Goal: Transaction & Acquisition: Purchase product/service

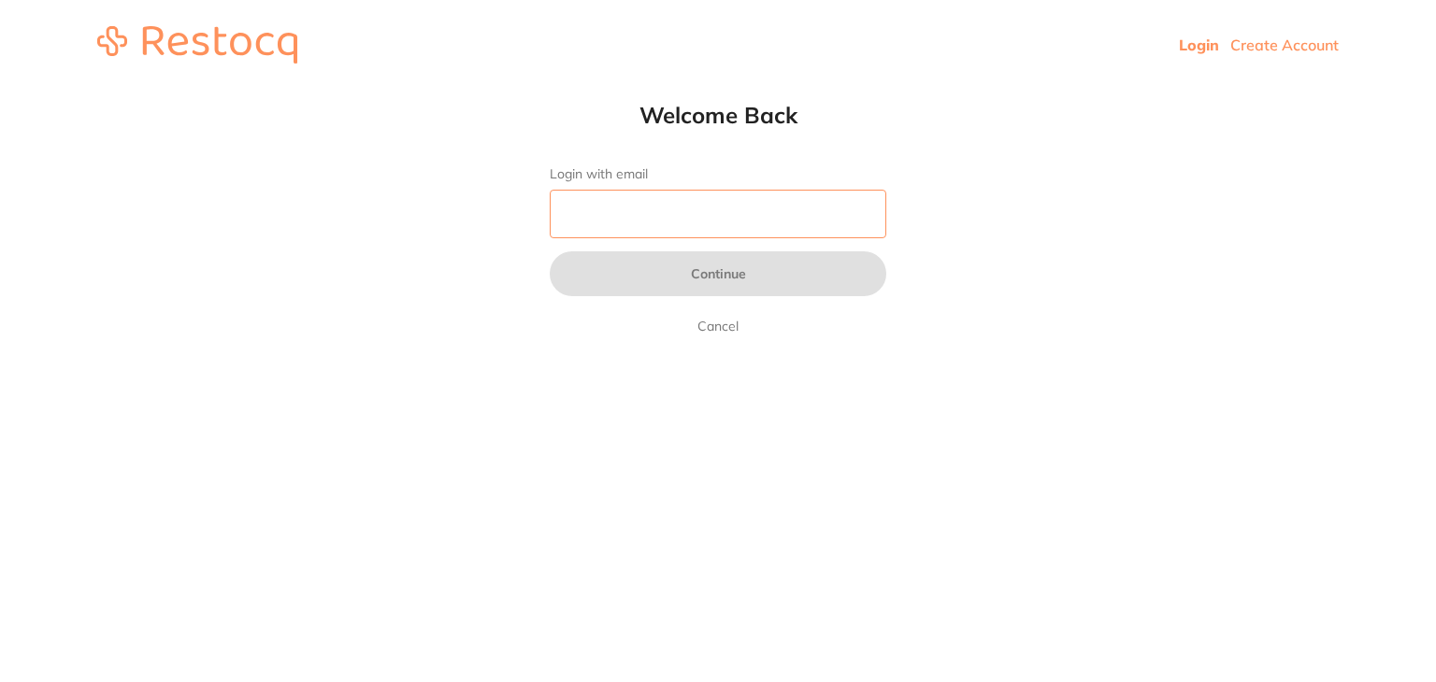
click at [647, 214] on input "Login with email" at bounding box center [718, 214] width 336 height 49
type input "[EMAIL_ADDRESS][DOMAIN_NAME]"
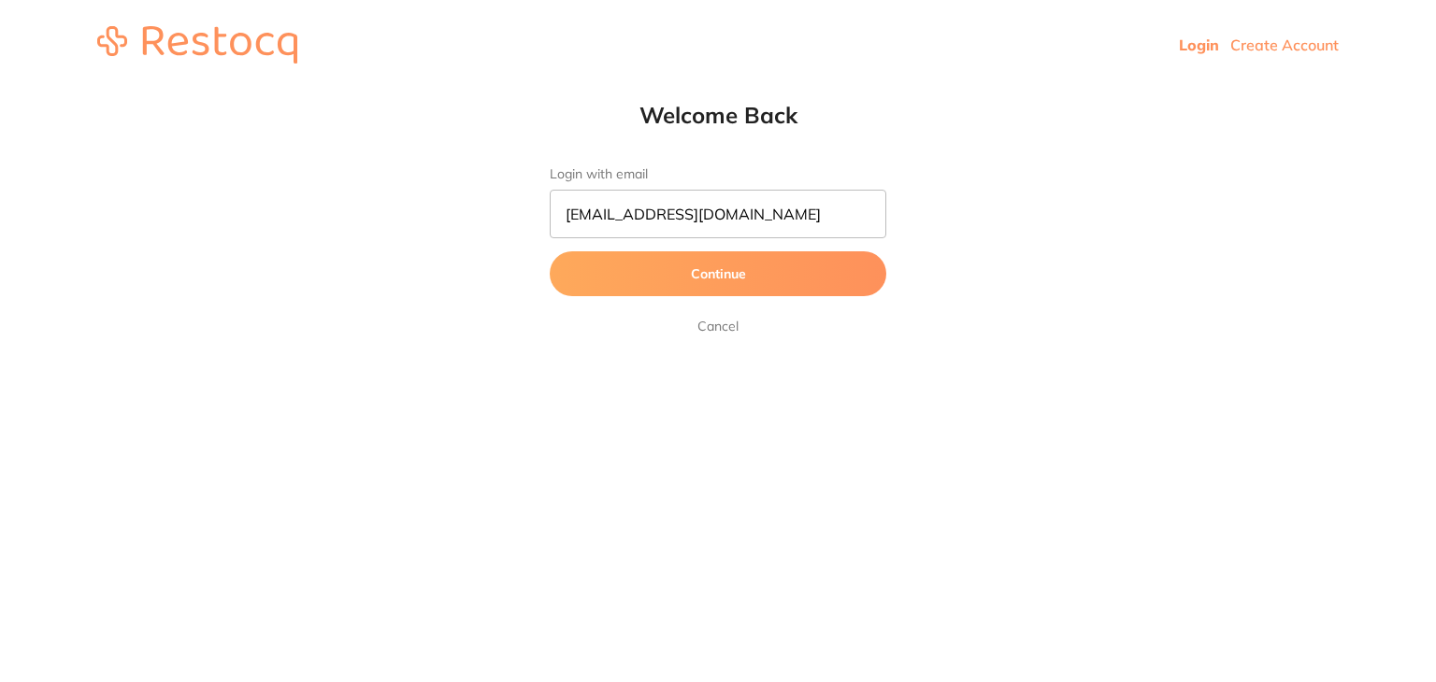
click at [700, 273] on button "Continue" at bounding box center [718, 273] width 336 height 45
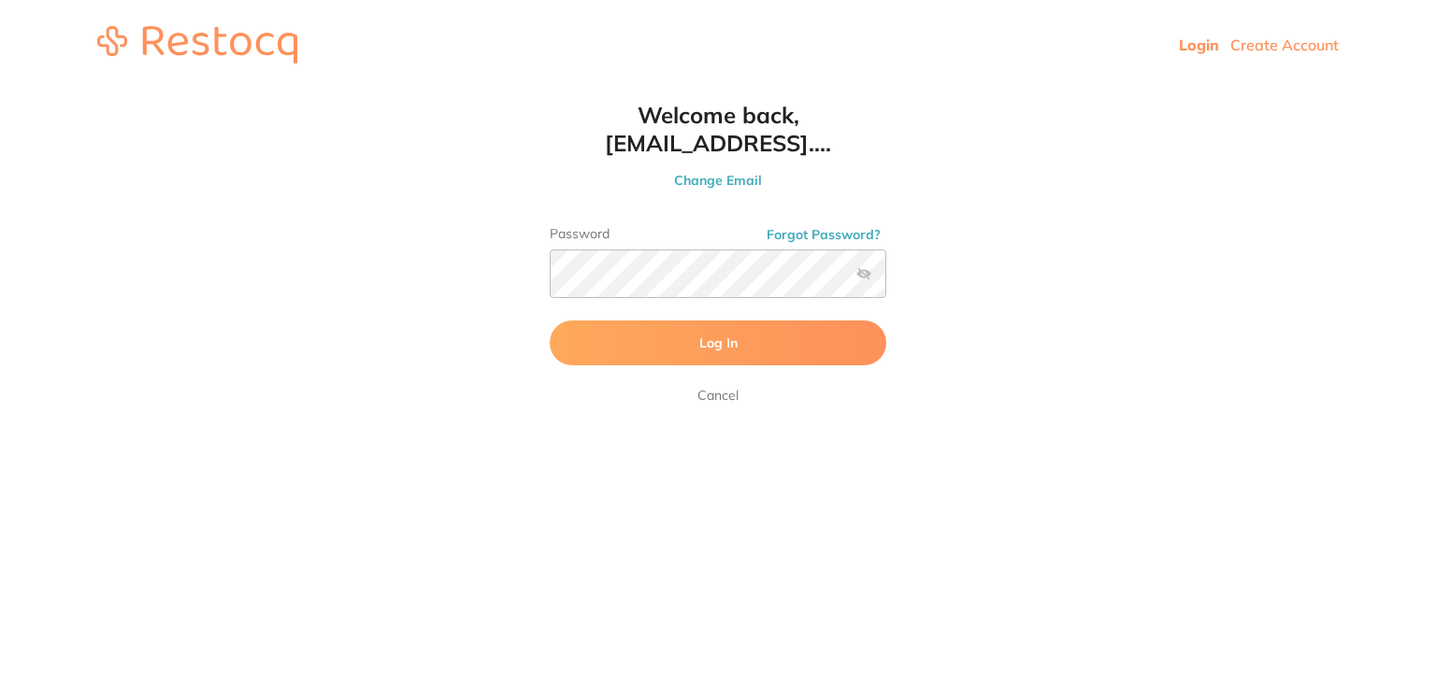
click at [695, 367] on form "Password Forgot Password? Log In Cancel" at bounding box center [718, 316] width 336 height 180
click at [757, 343] on button "Log In" at bounding box center [718, 343] width 336 height 45
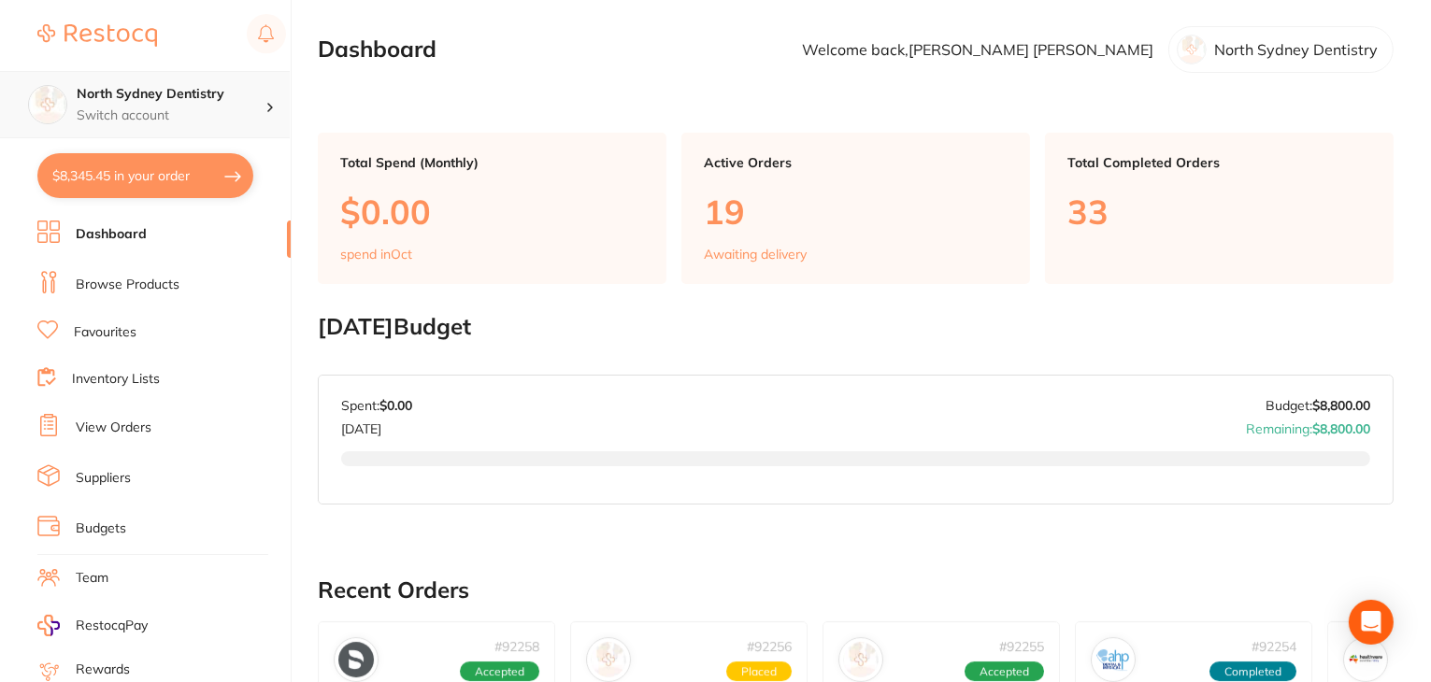
click at [124, 102] on h4 "North Sydney Dentistry" at bounding box center [171, 94] width 189 height 19
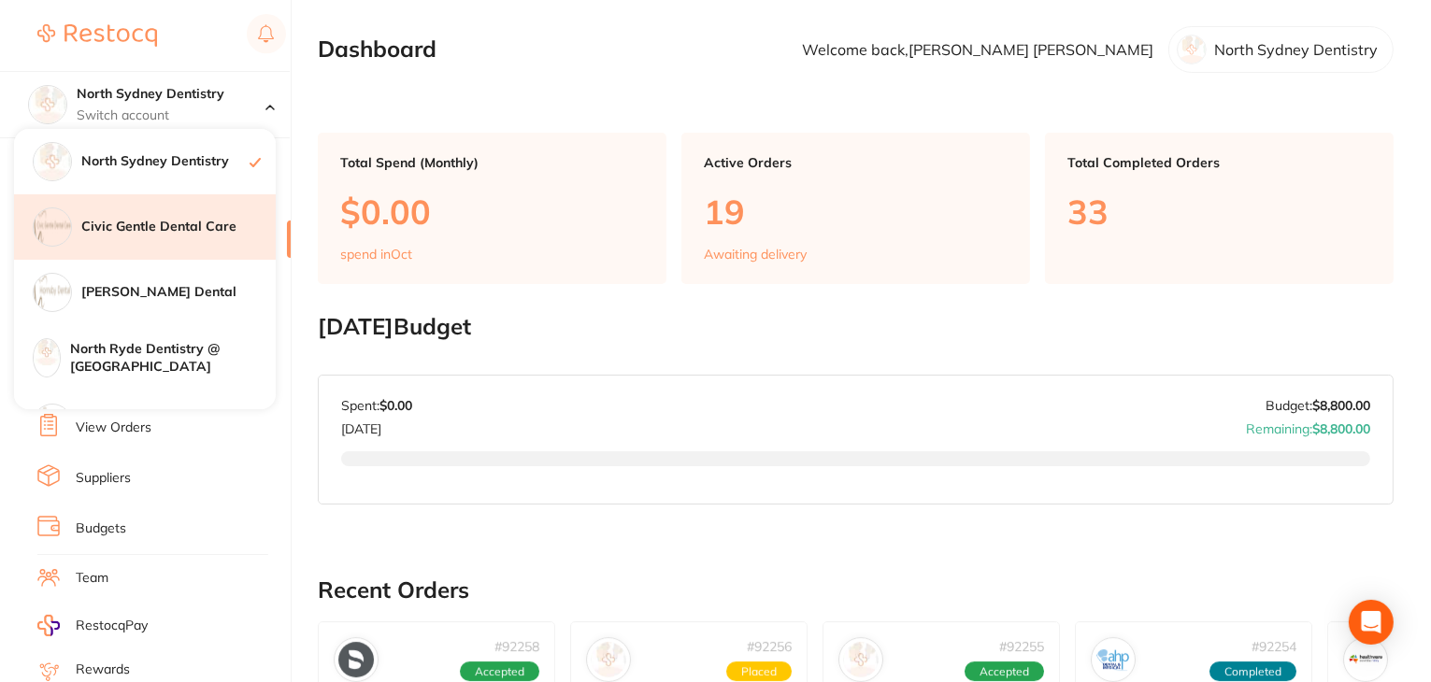
click at [142, 246] on div "Civic Gentle Dental Care" at bounding box center [145, 226] width 262 height 65
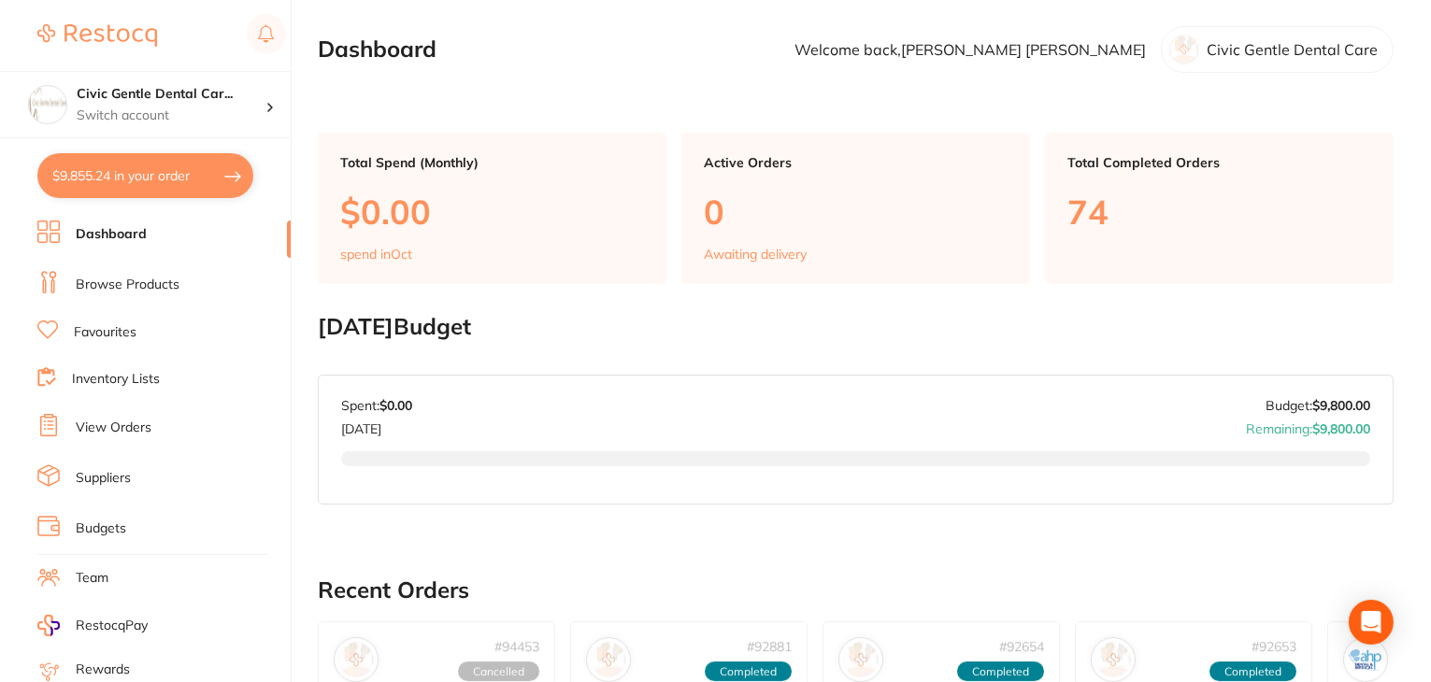
click at [144, 179] on button "$9,855.24 in your order" at bounding box center [145, 175] width 216 height 45
checkbox input "true"
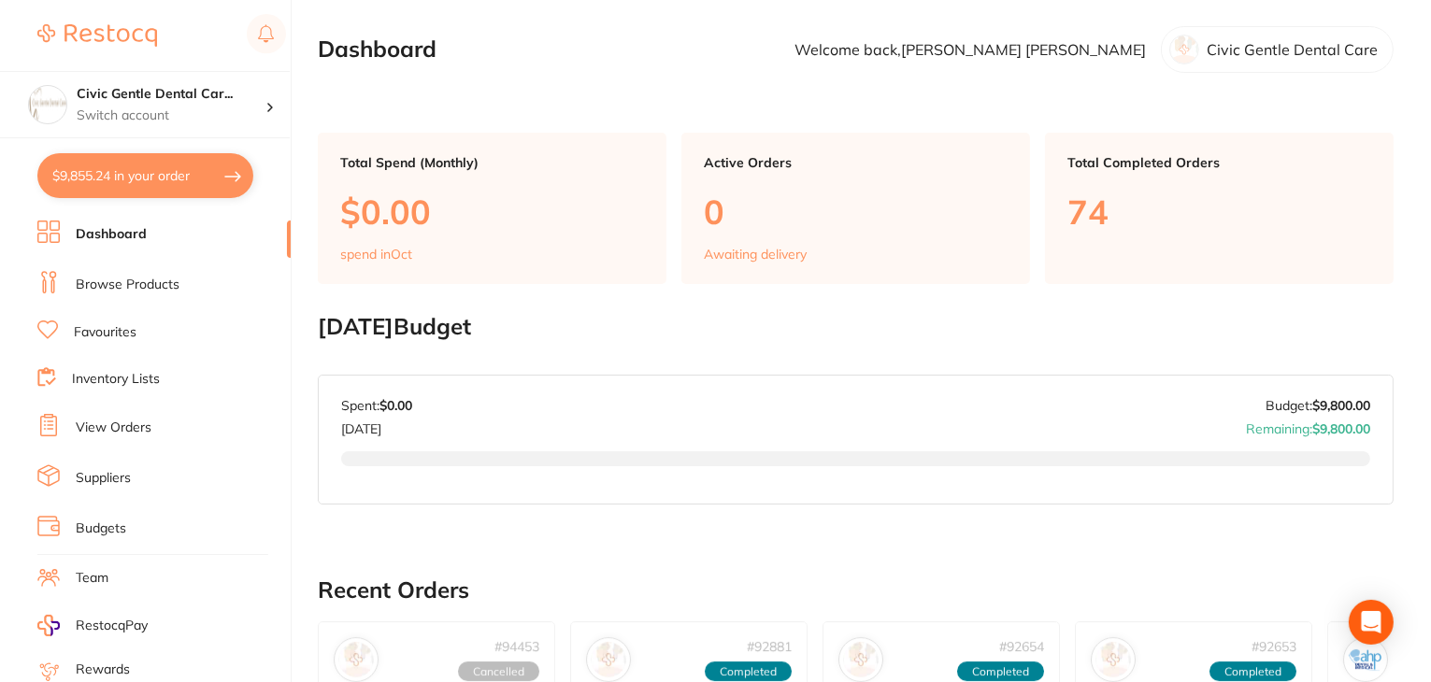
checkbox input "true"
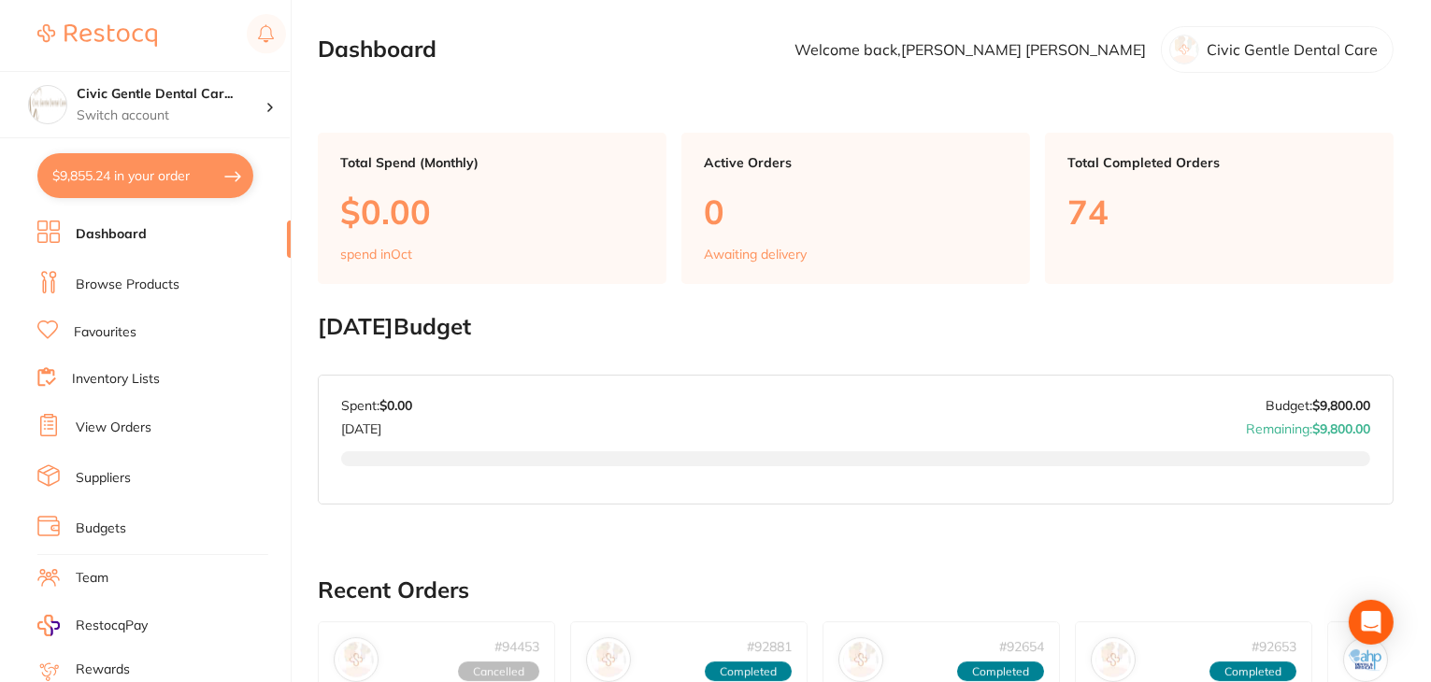
checkbox input "true"
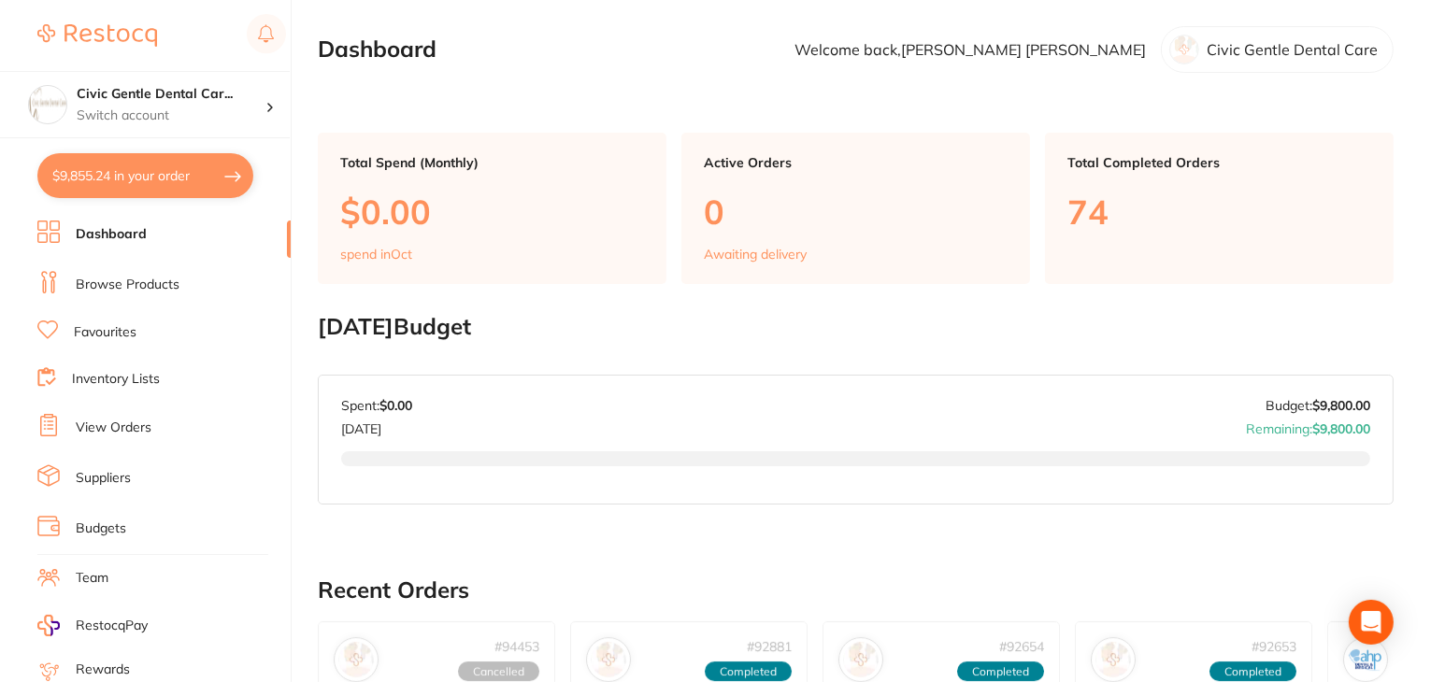
checkbox input "true"
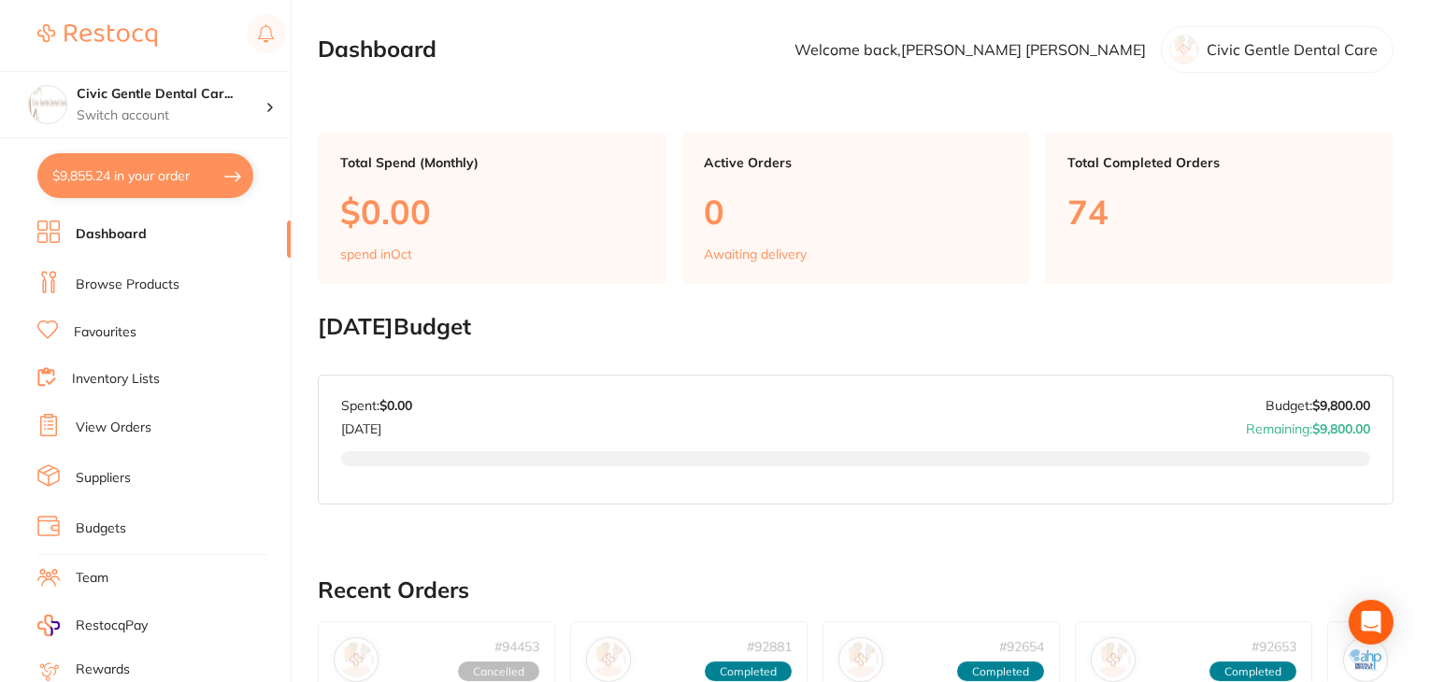
checkbox input "true"
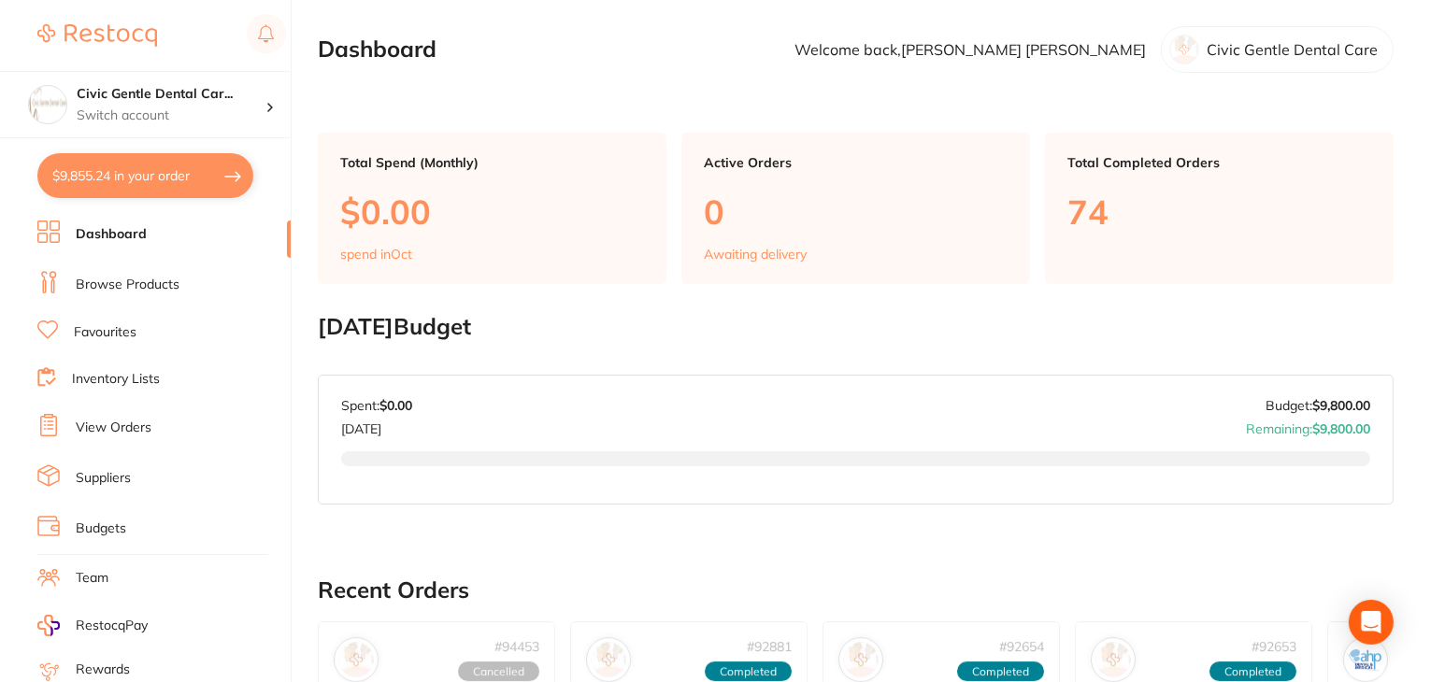
checkbox input "true"
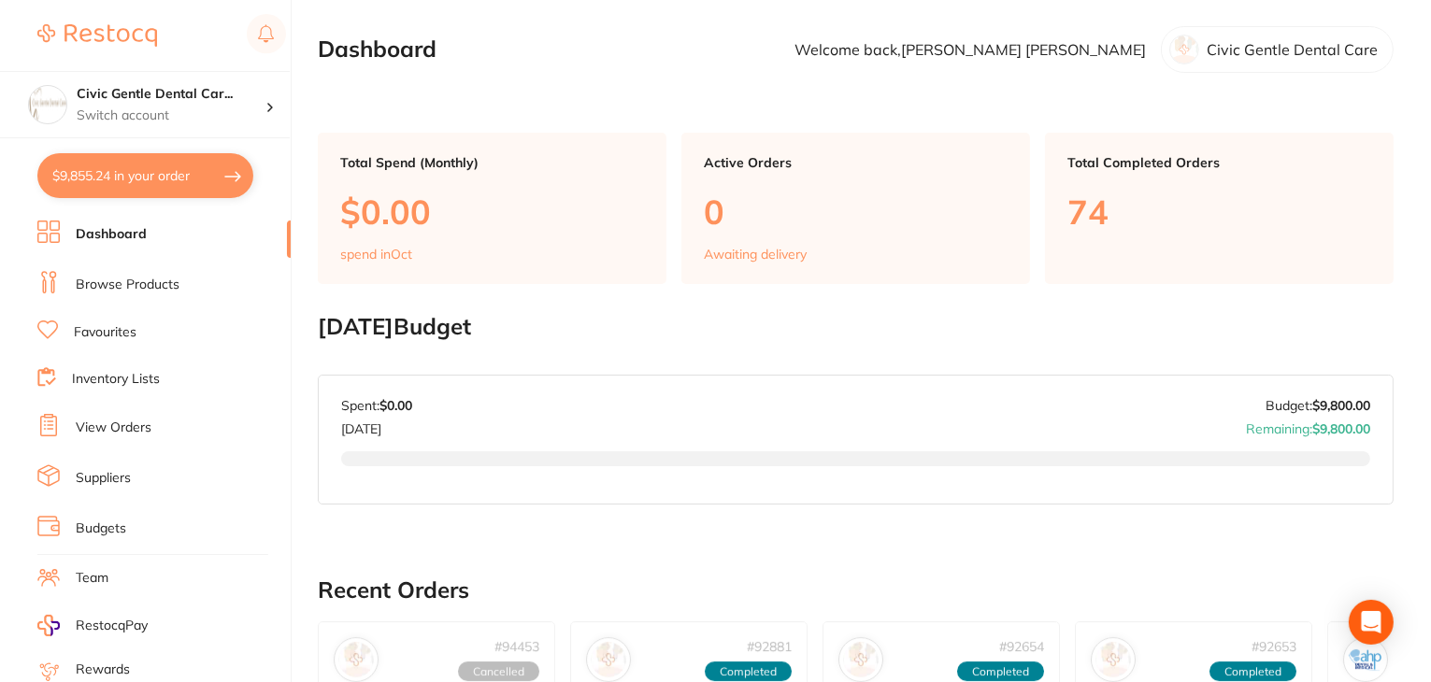
checkbox input "true"
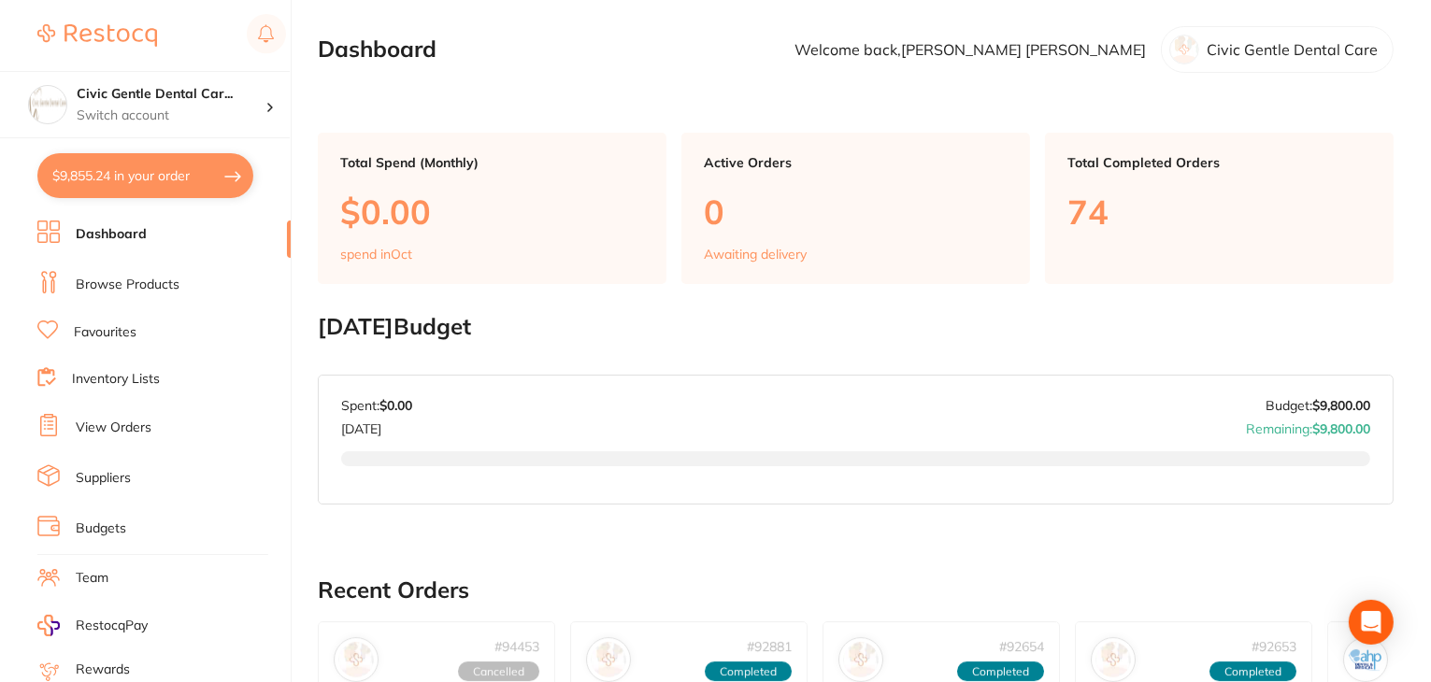
checkbox input "true"
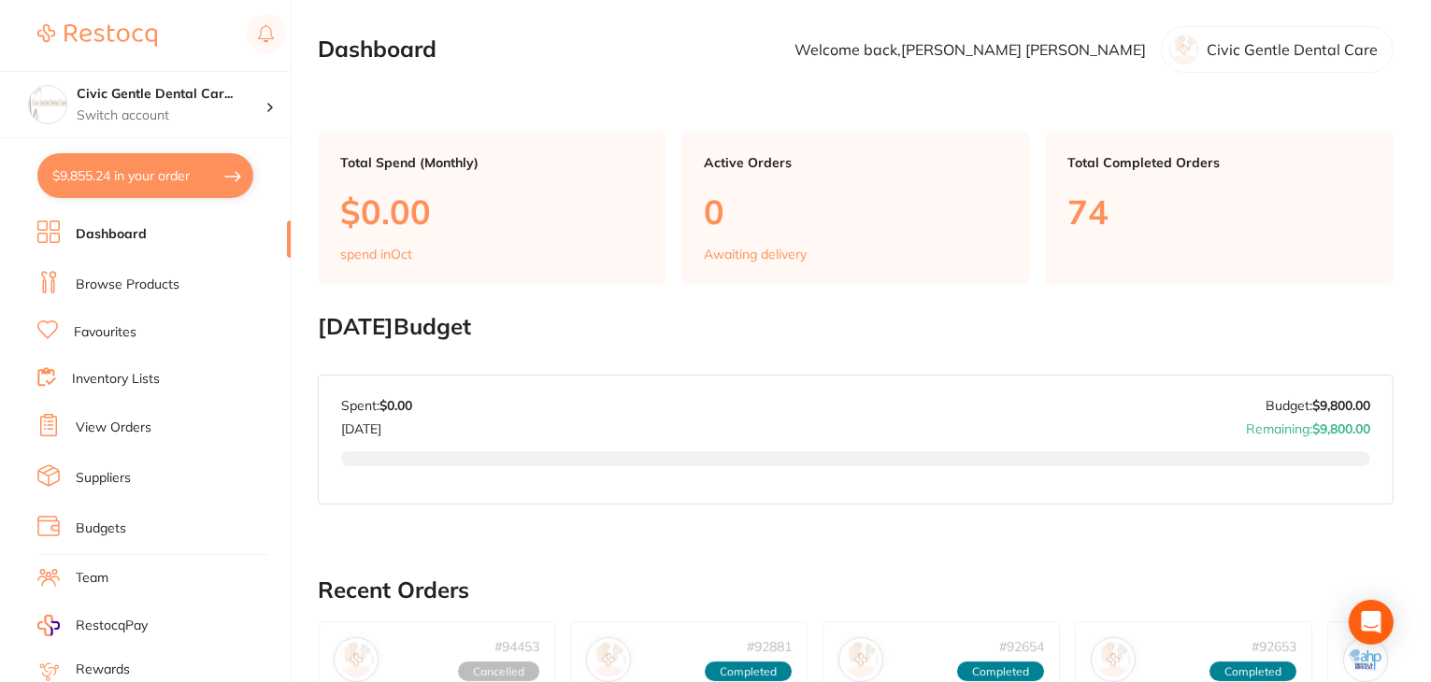
checkbox input "true"
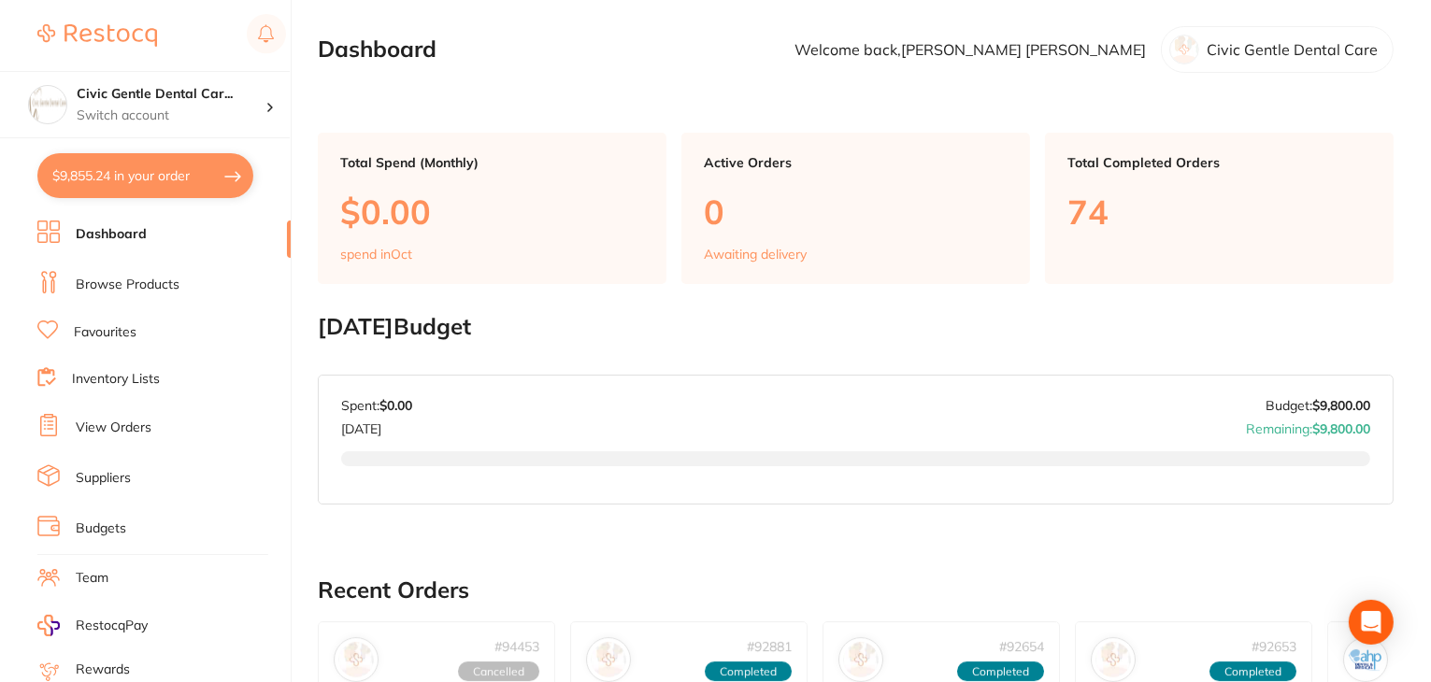
checkbox input "true"
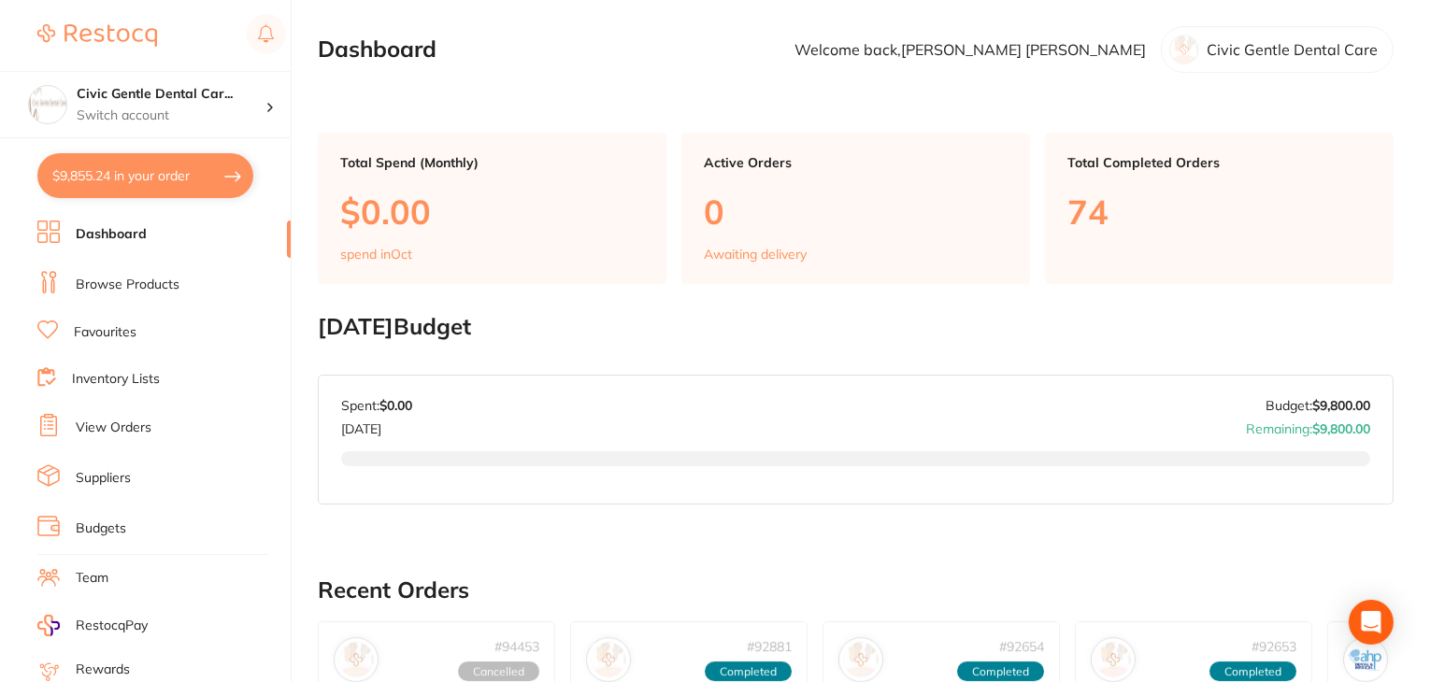
checkbox input "true"
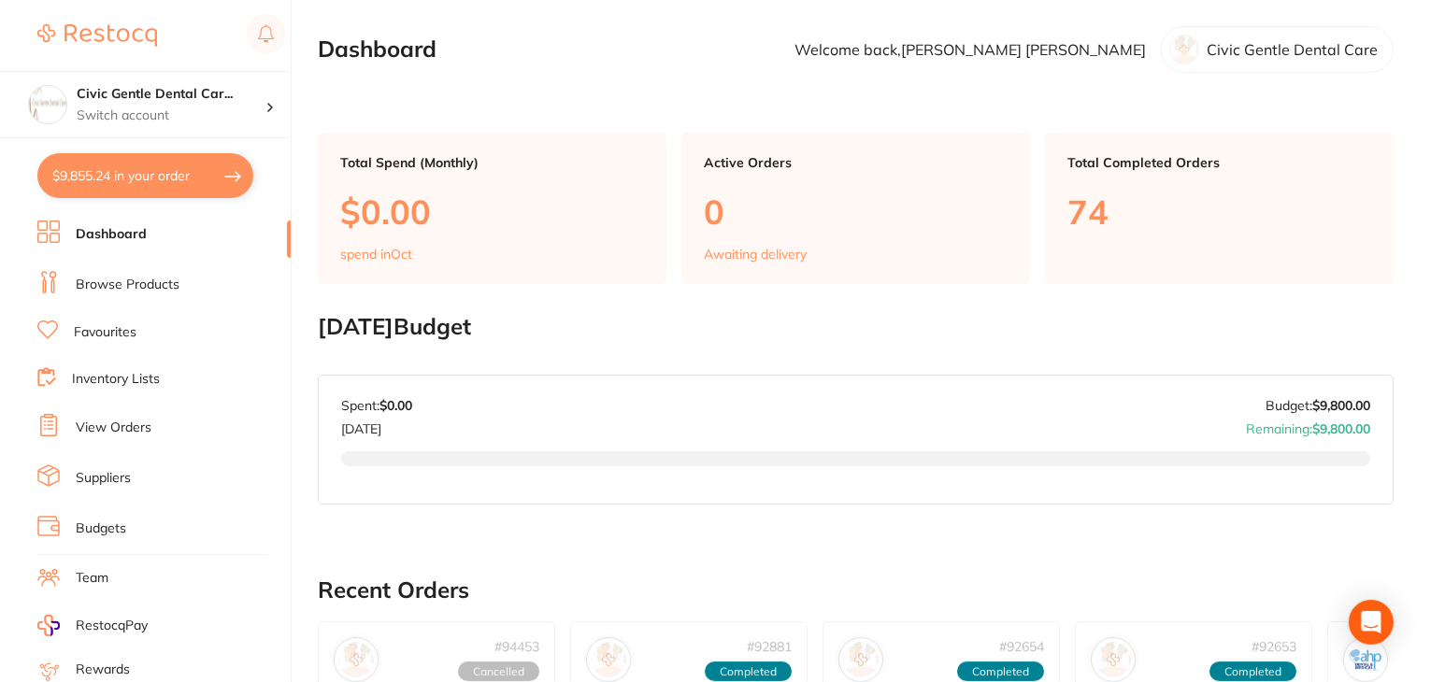
checkbox input "true"
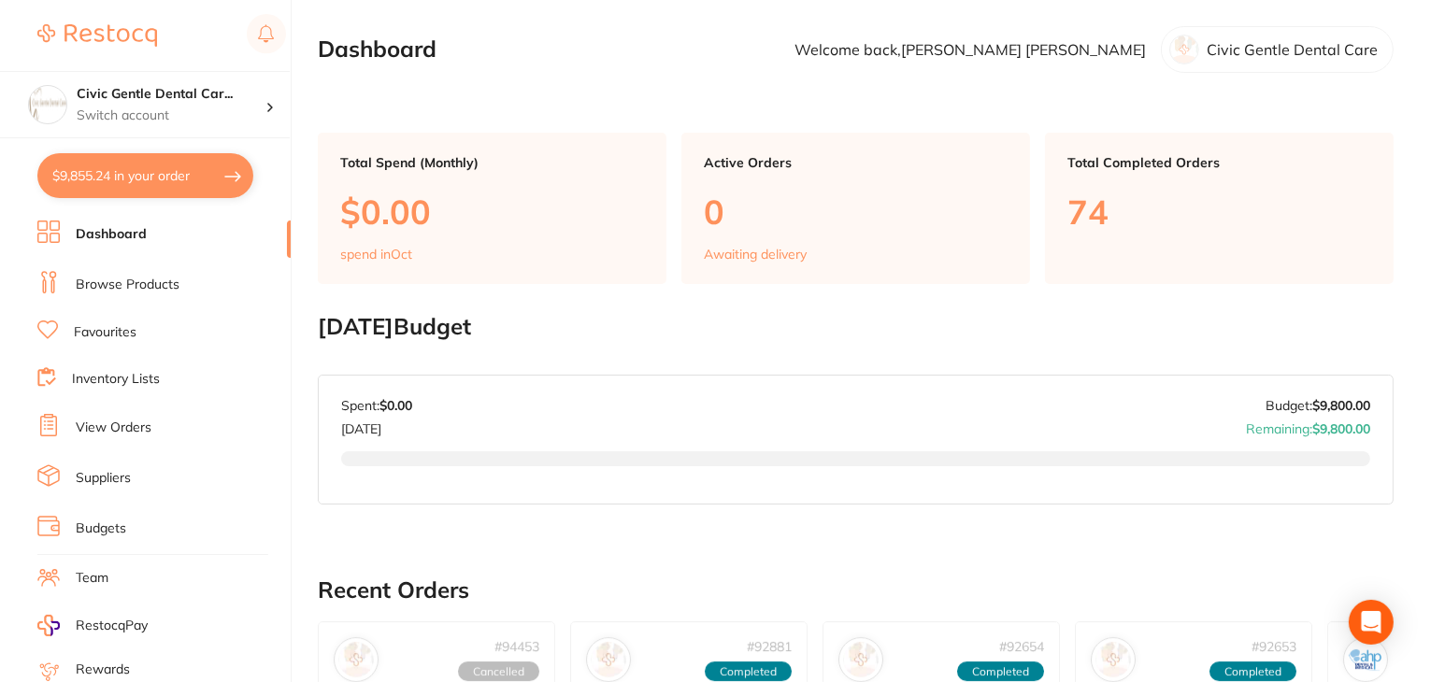
checkbox input "true"
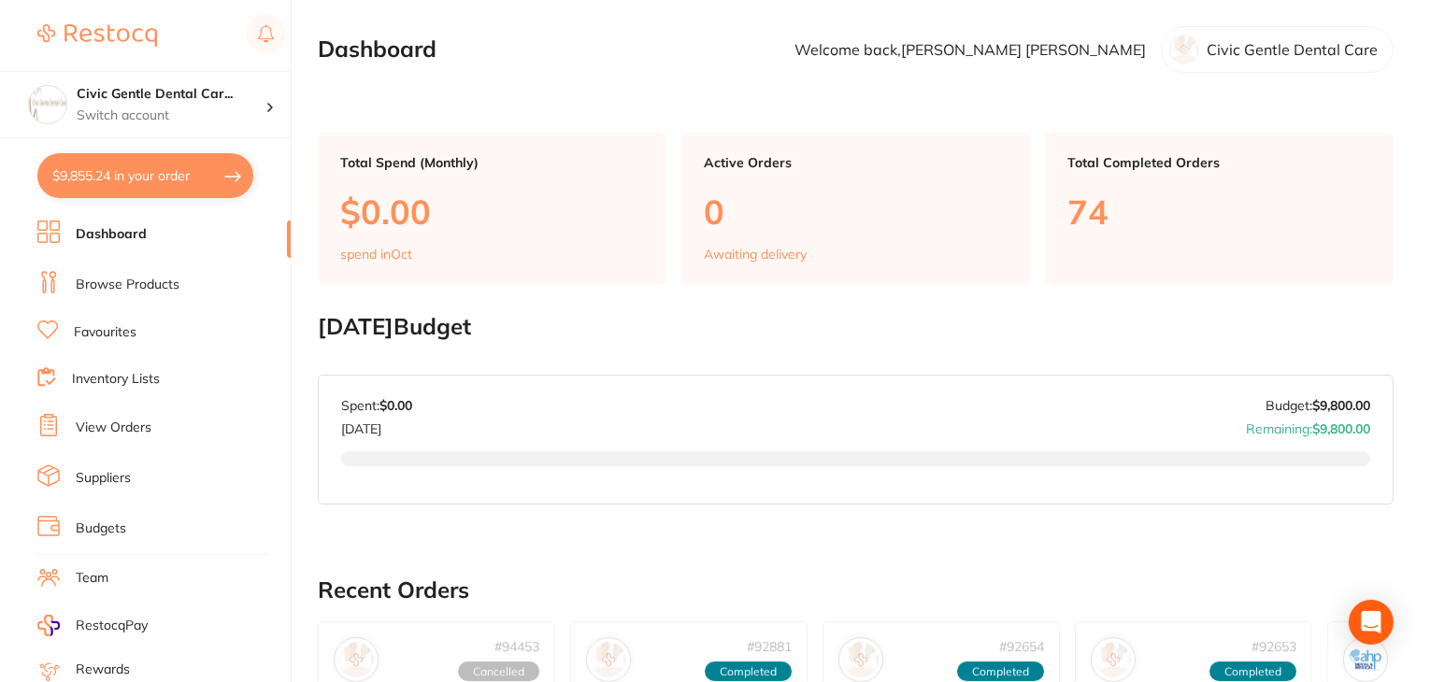
checkbox input "true"
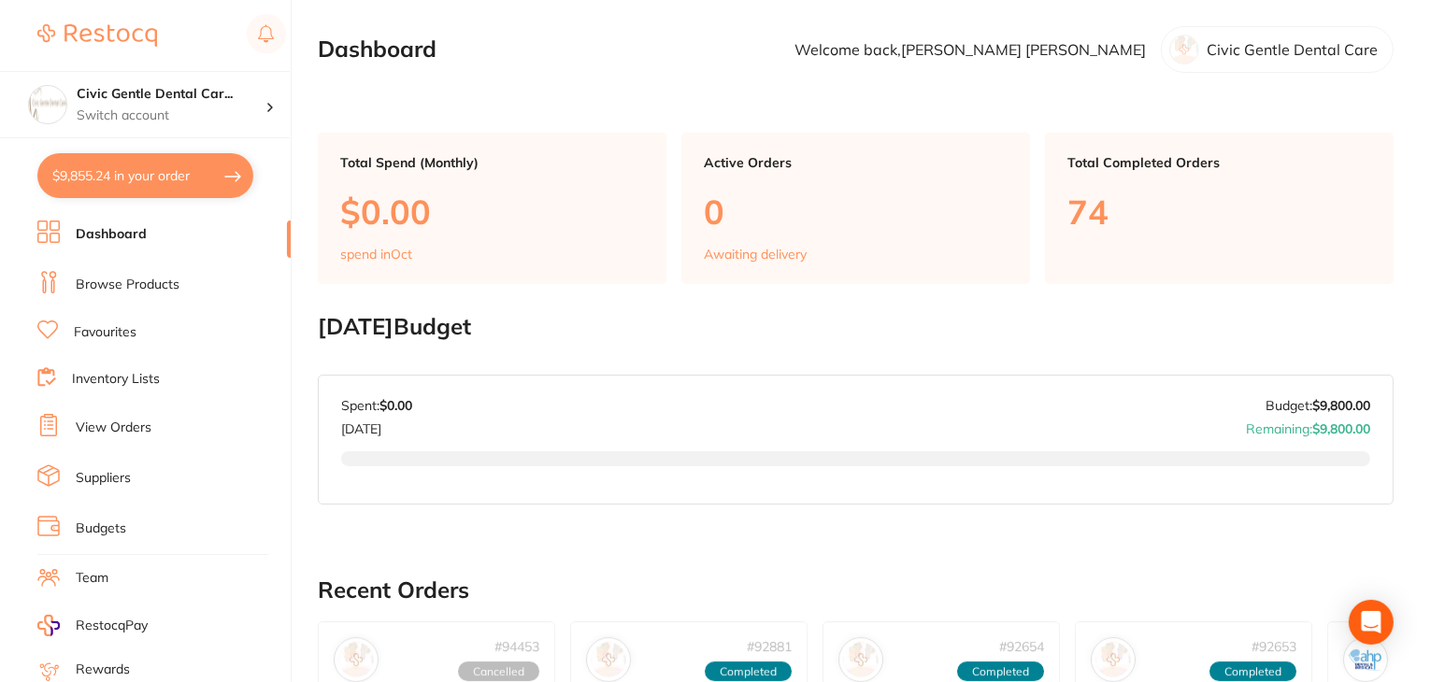
checkbox input "true"
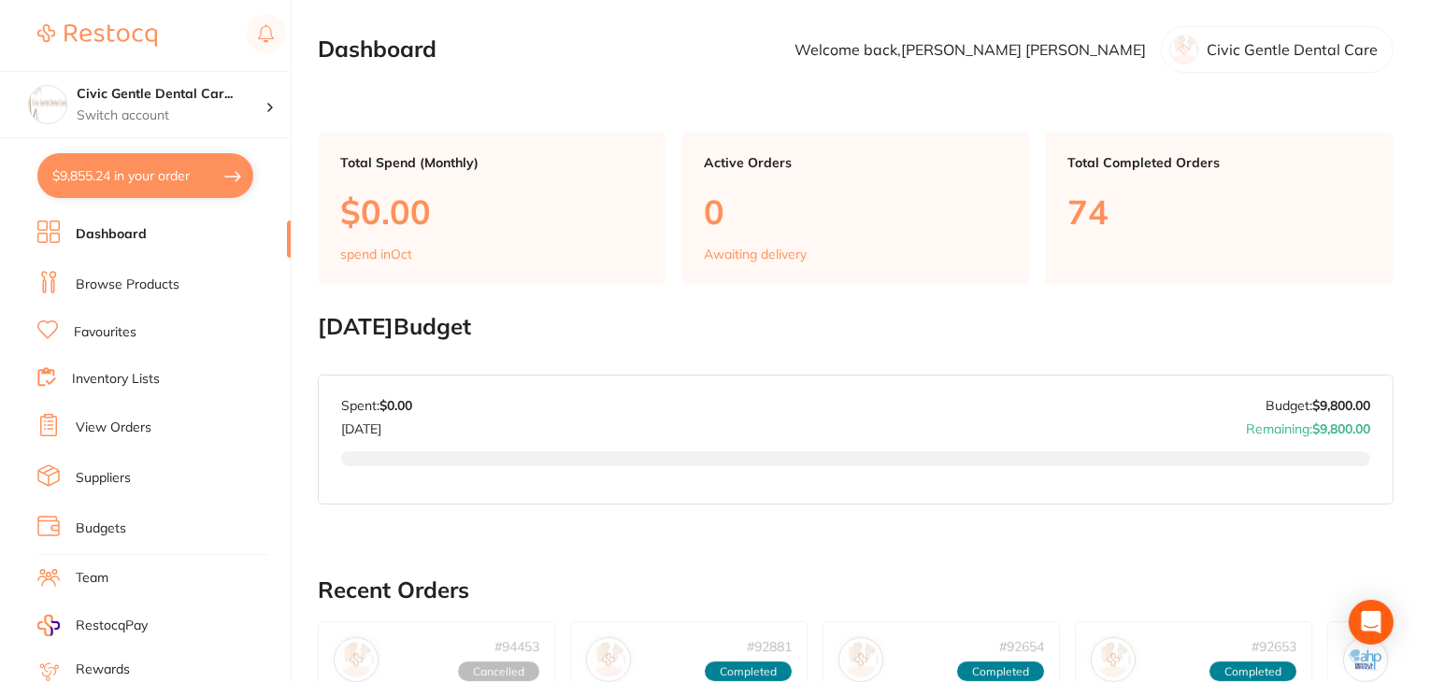
checkbox input "true"
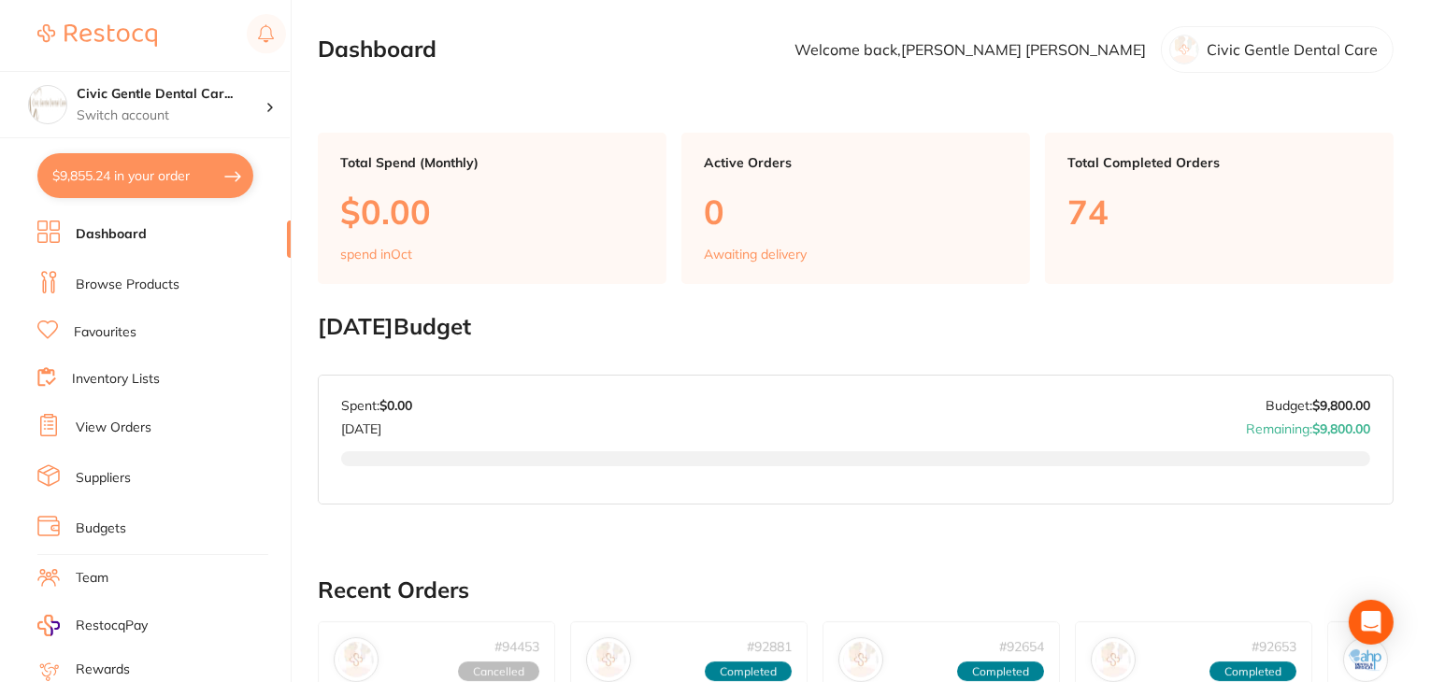
checkbox input "true"
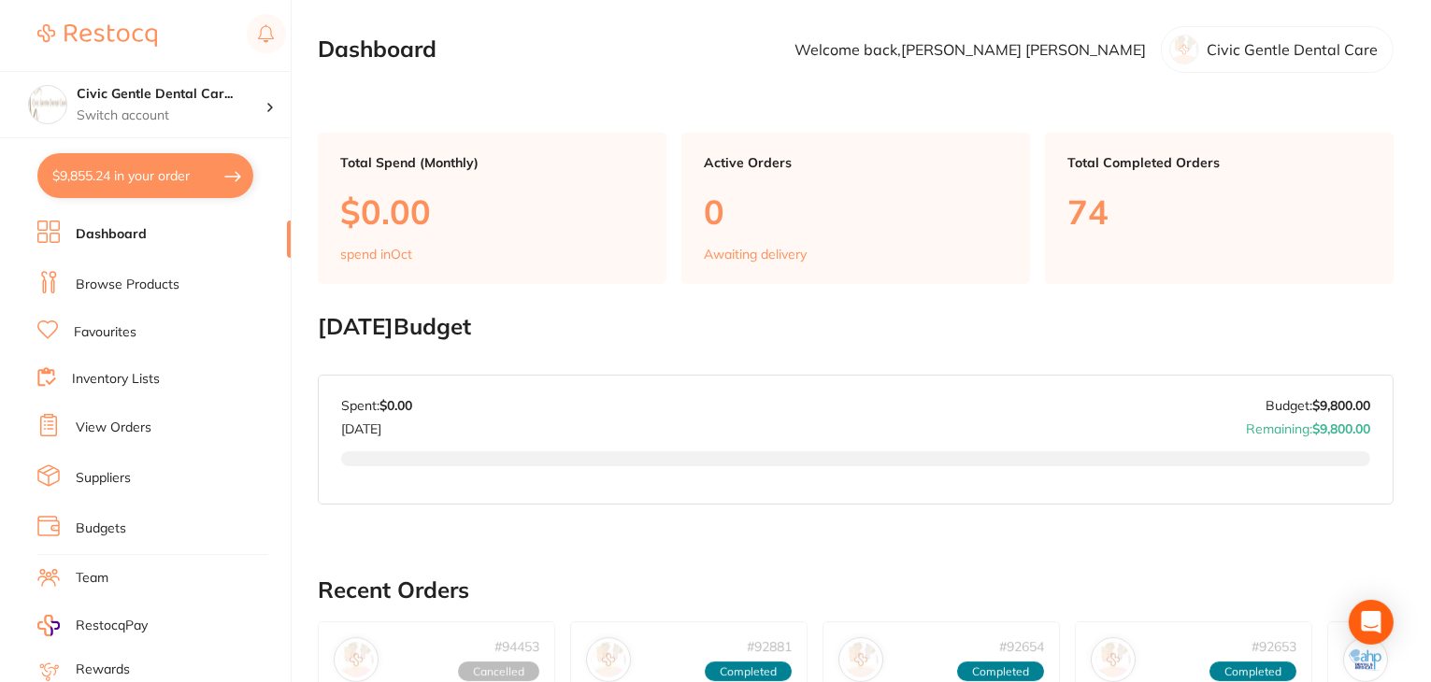
checkbox input "true"
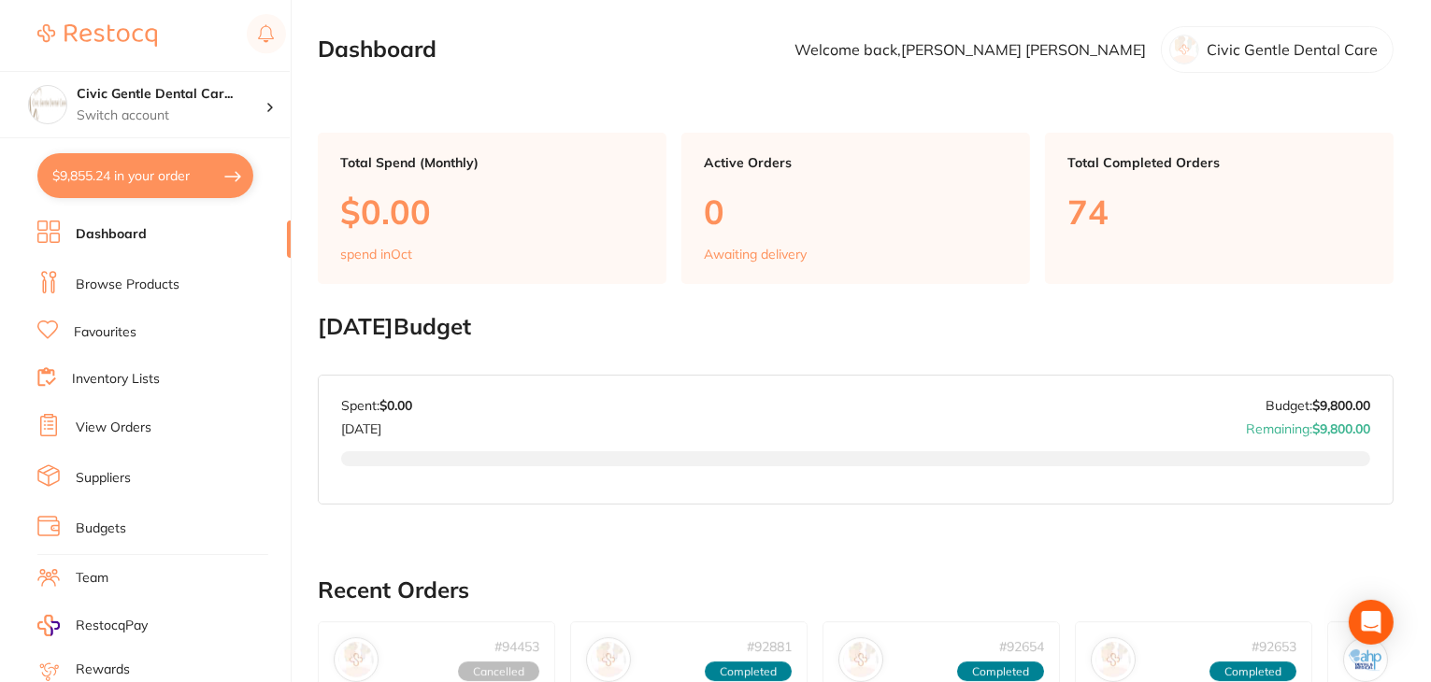
checkbox input "true"
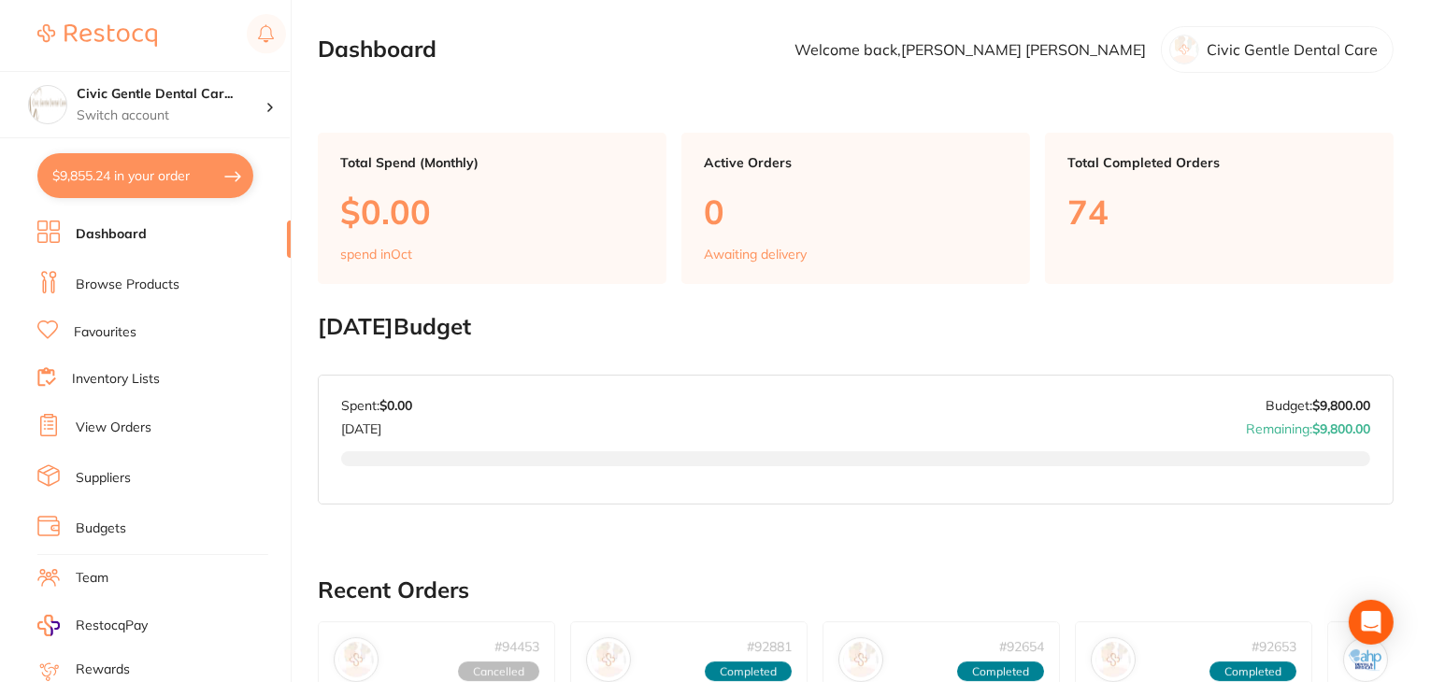
checkbox input "true"
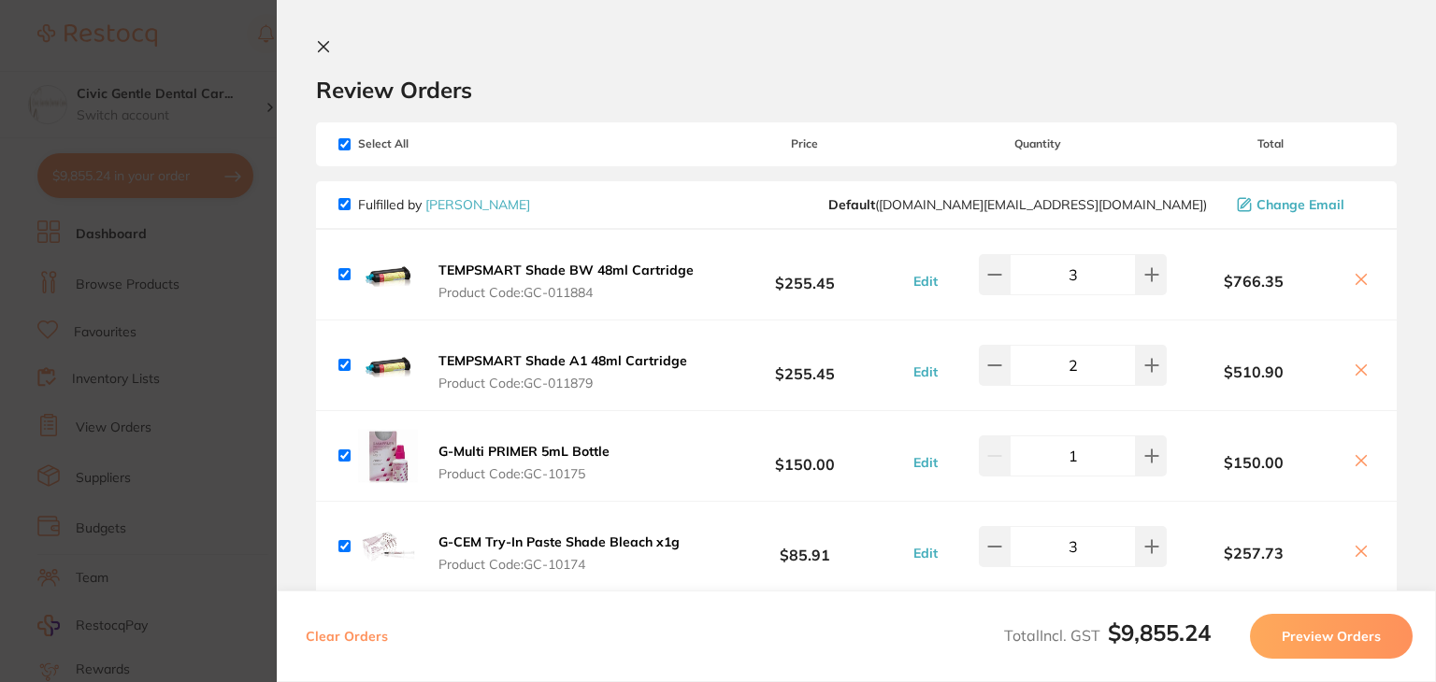
click at [317, 43] on icon at bounding box center [323, 46] width 15 height 15
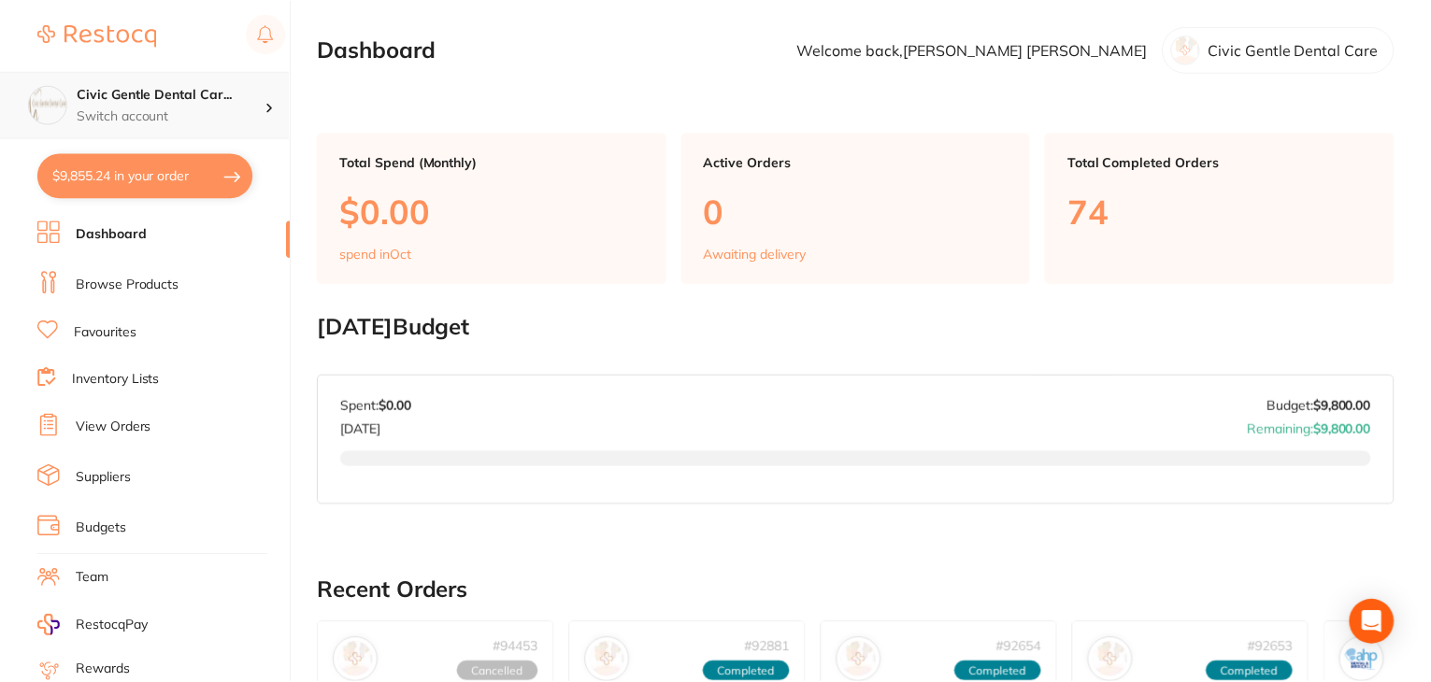
scroll to position [17, 0]
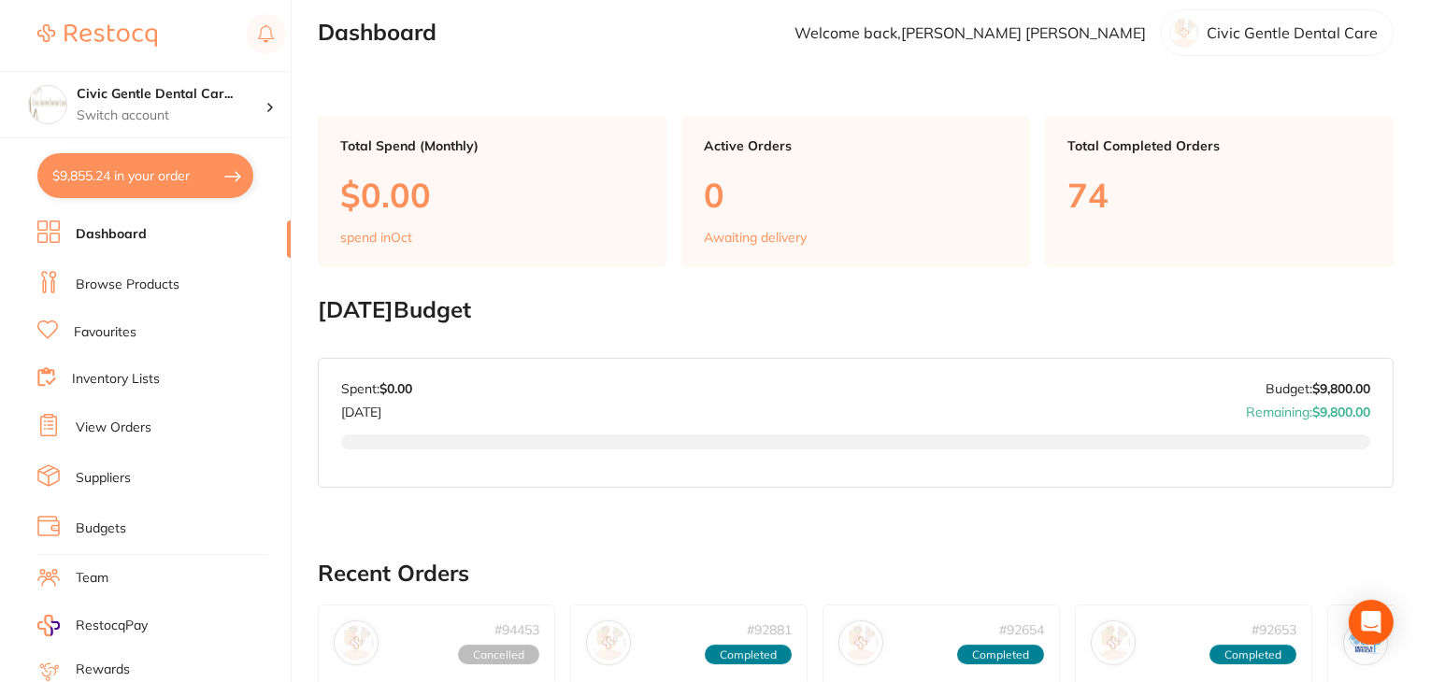
click at [150, 173] on button "$9,855.24 in your order" at bounding box center [145, 175] width 216 height 45
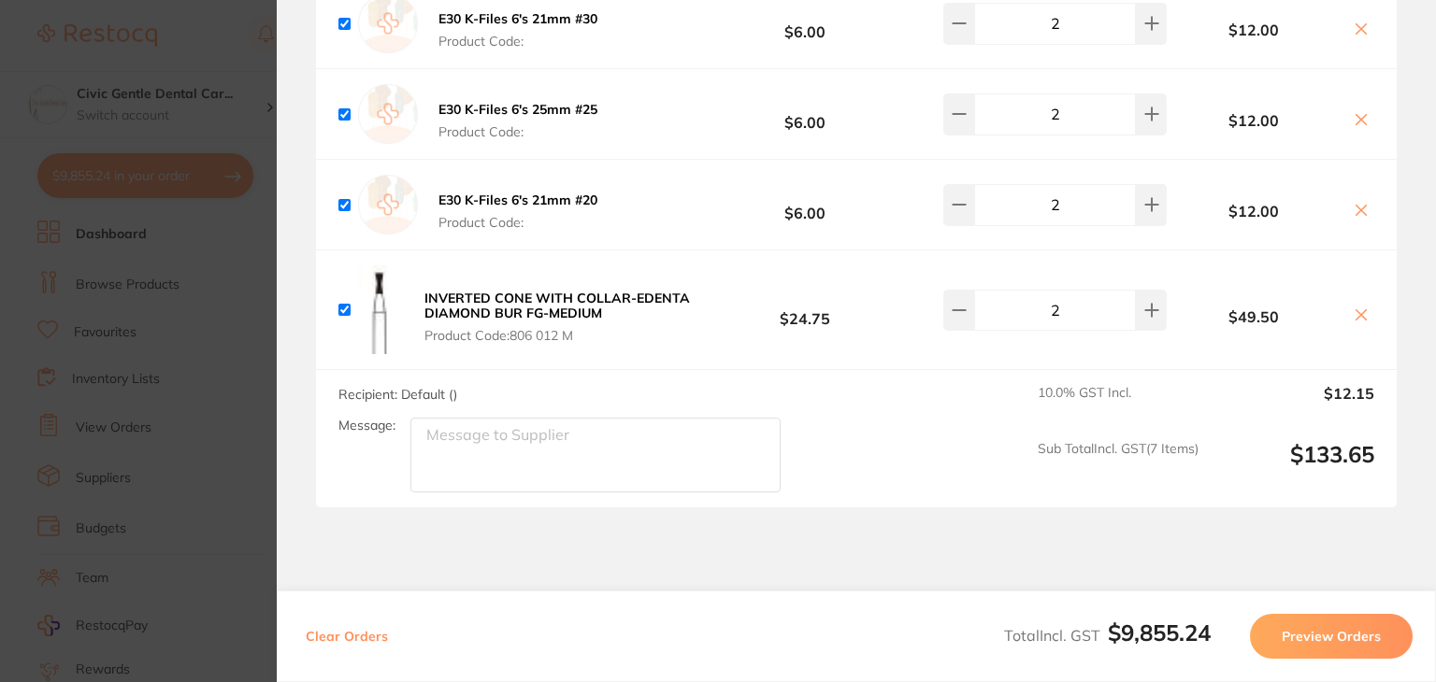
scroll to position [10276, 0]
